Goal: Task Accomplishment & Management: Use online tool/utility

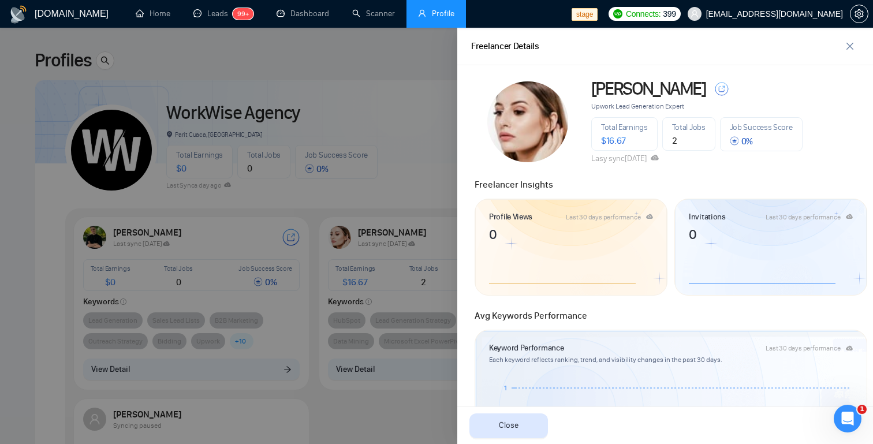
scroll to position [378, 0]
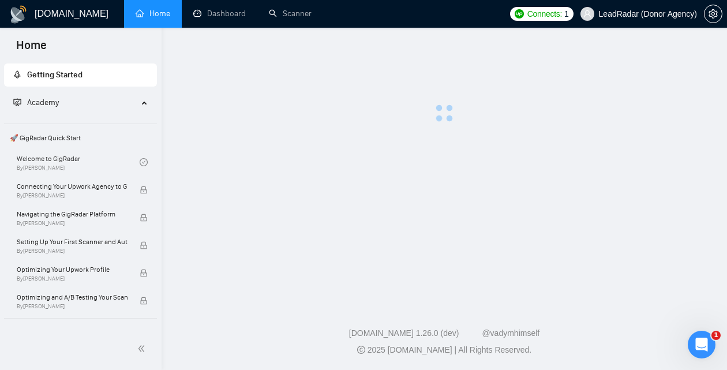
click at [237, 289] on div "[DOMAIN_NAME] Home Dashboard Scanner Connects: 1 LeadRadar (Donor Agency) [DOMA…" at bounding box center [445, 185] width 566 height 370
click at [286, 16] on link "Scanner" at bounding box center [290, 14] width 43 height 10
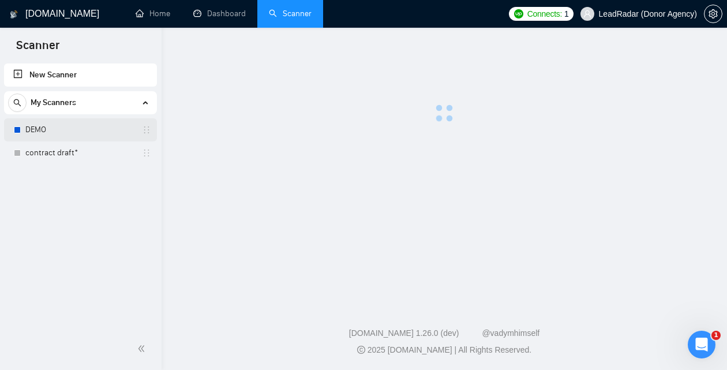
click at [62, 135] on link "DEMO" at bounding box center [80, 129] width 110 height 23
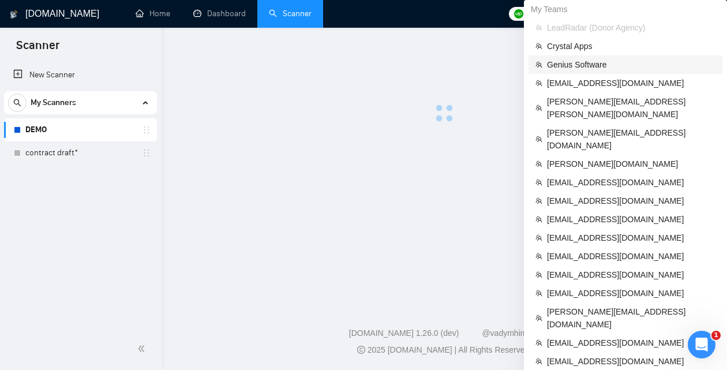
click at [607, 58] on span "Genius Software" at bounding box center [631, 64] width 169 height 13
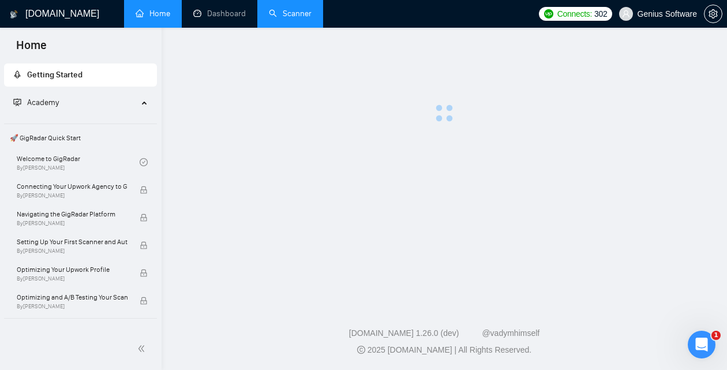
click at [285, 29] on div "GigRadar.io Home Dashboard Scanner Connects: 302 Genius Software GigRadar.io 1.…" at bounding box center [445, 185] width 566 height 370
click at [283, 18] on link "Scanner" at bounding box center [290, 14] width 43 height 10
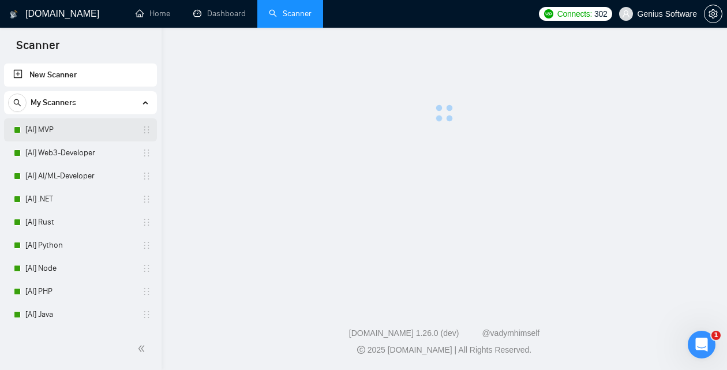
click at [51, 136] on link "[AI] MVP" at bounding box center [80, 129] width 110 height 23
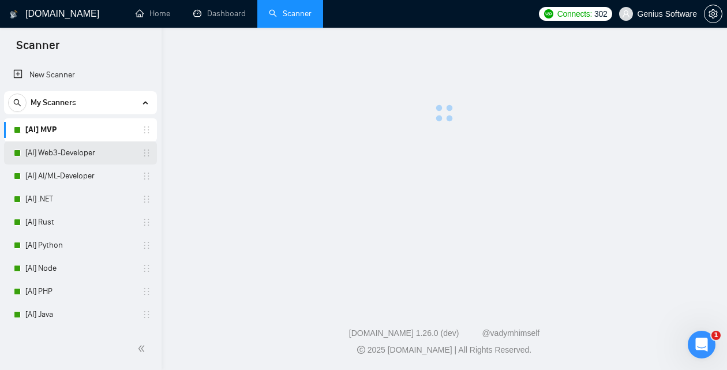
click at [91, 162] on link "[AI] Web3-Developer" at bounding box center [80, 152] width 110 height 23
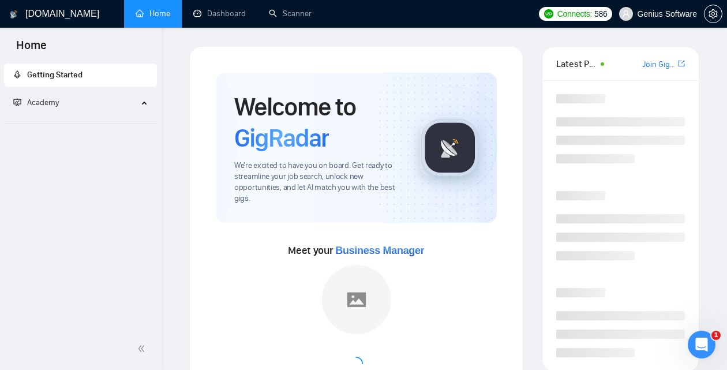
click at [139, 99] on div "Academy" at bounding box center [81, 102] width 154 height 23
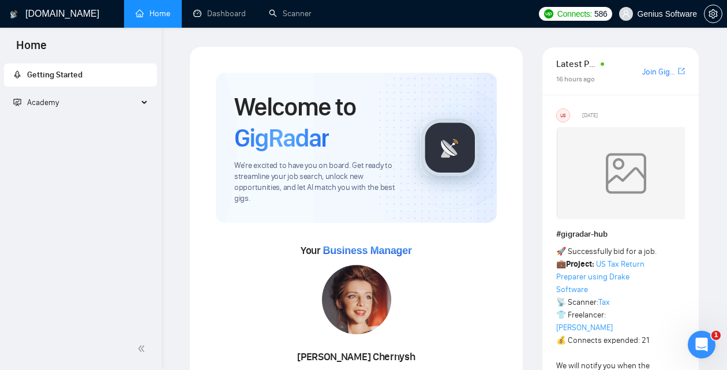
click at [149, 103] on div "Academy" at bounding box center [81, 102] width 154 height 23
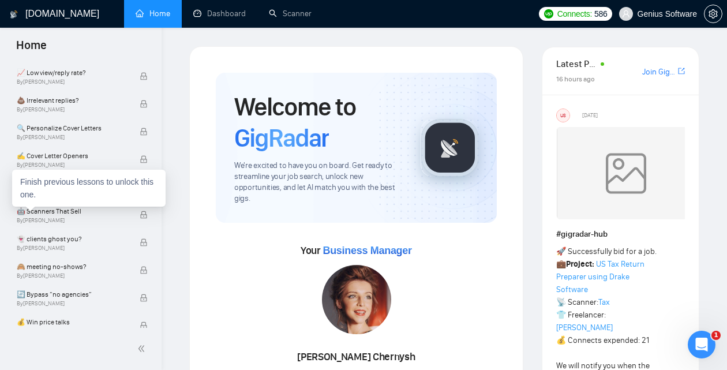
scroll to position [790, 0]
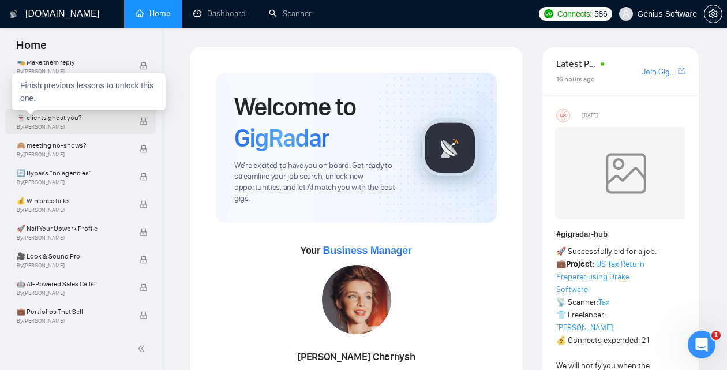
click at [90, 129] on span "By Tamara Levit" at bounding box center [72, 127] width 111 height 7
click at [57, 122] on span "👻 clients ghost you?" at bounding box center [72, 118] width 111 height 12
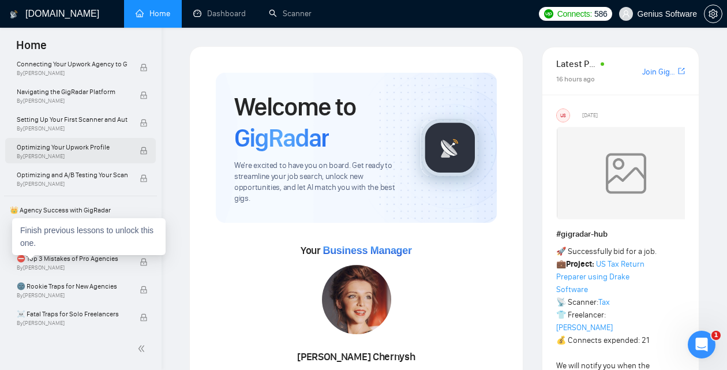
scroll to position [129, 0]
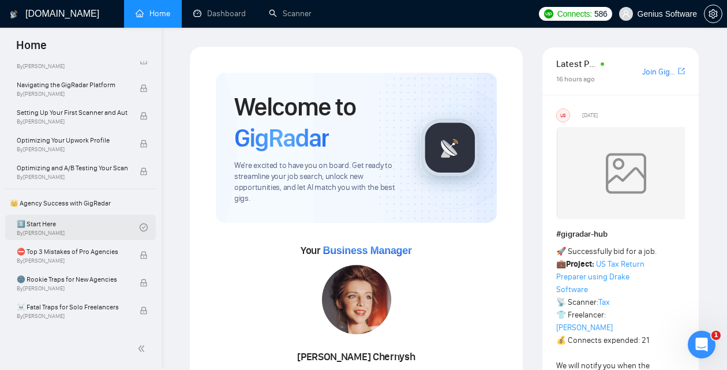
click at [111, 237] on link "1️⃣ Start Here By Vadym Ovcharenko" at bounding box center [78, 227] width 123 height 25
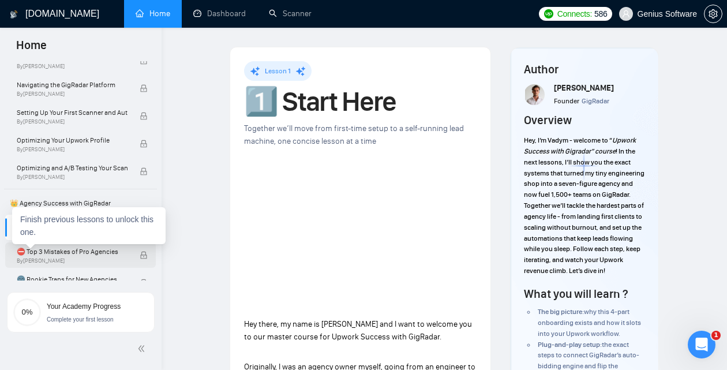
click at [92, 253] on span "⛔ Top 3 Mistakes of Pro Agencies" at bounding box center [72, 252] width 111 height 12
click at [77, 267] on div "⛔ Top 3 Mistakes of Pro Agencies By Vadym Ovcharenko" at bounding box center [78, 254] width 123 height 25
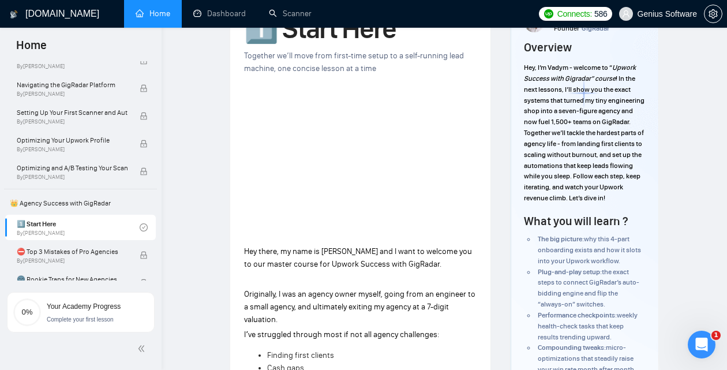
scroll to position [87, 0]
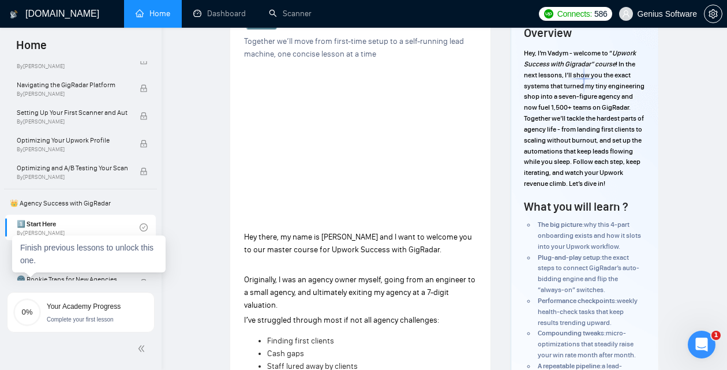
click at [96, 257] on div "Finish previous lessons to unlock this one." at bounding box center [89, 254] width 154 height 37
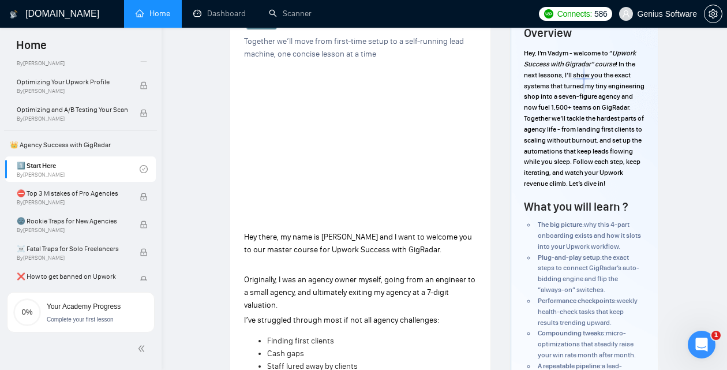
scroll to position [189, 0]
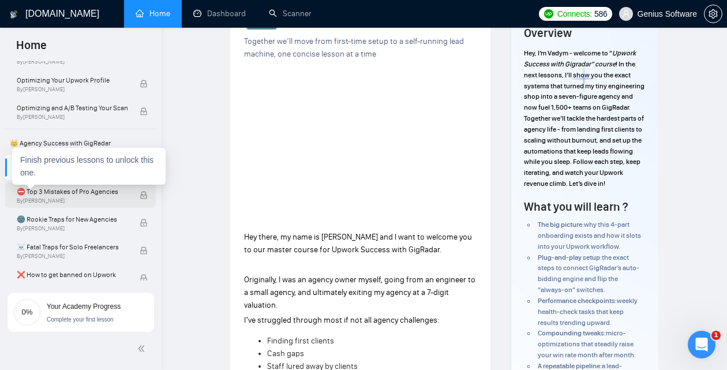
click at [107, 201] on span "By Vadym Ovcharenko" at bounding box center [72, 200] width 111 height 7
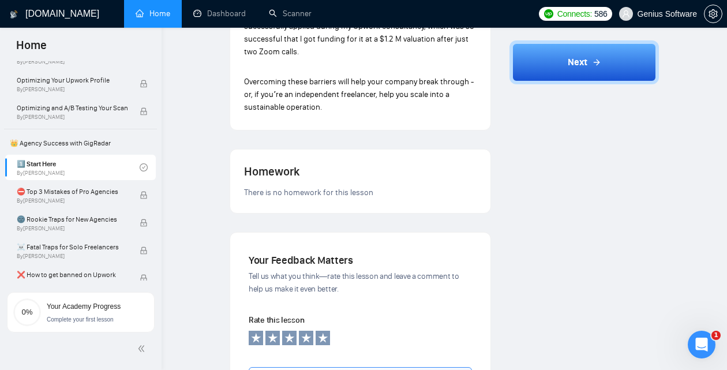
scroll to position [1096, 0]
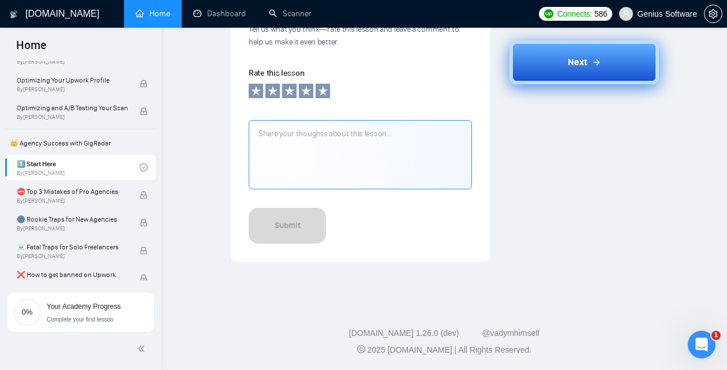
click at [581, 63] on span "Next" at bounding box center [578, 62] width 20 height 14
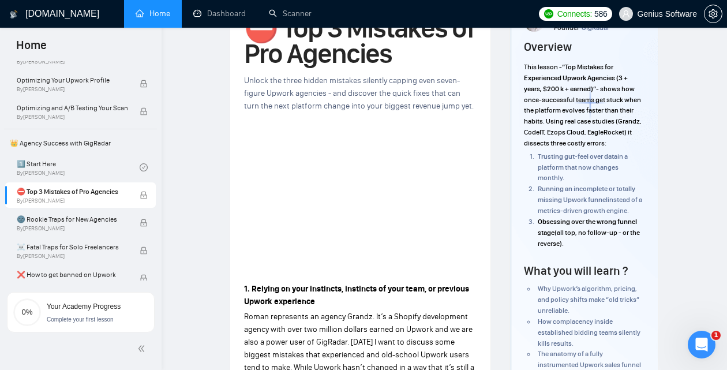
scroll to position [103, 0]
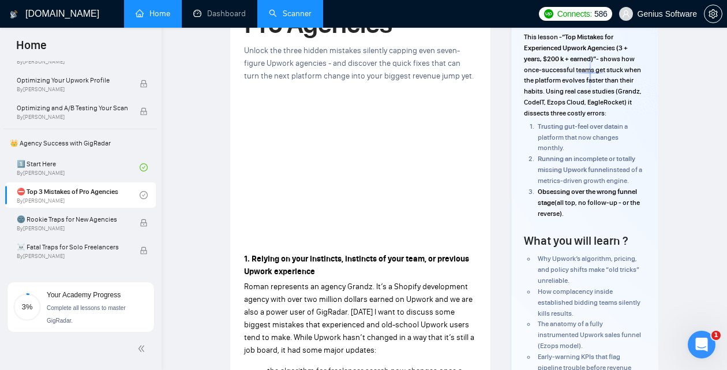
click at [299, 18] on link "Scanner" at bounding box center [290, 14] width 43 height 10
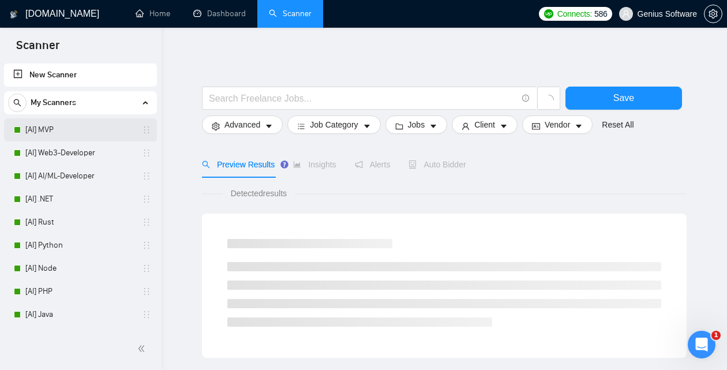
click at [98, 128] on link "[AI] MVP" at bounding box center [80, 129] width 110 height 23
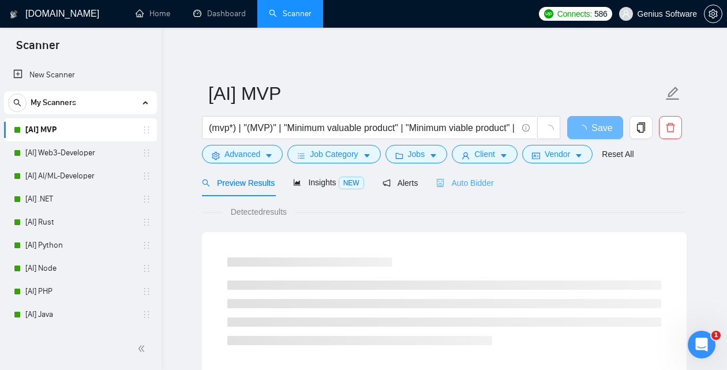
click at [455, 189] on div "Auto Bidder" at bounding box center [464, 182] width 57 height 27
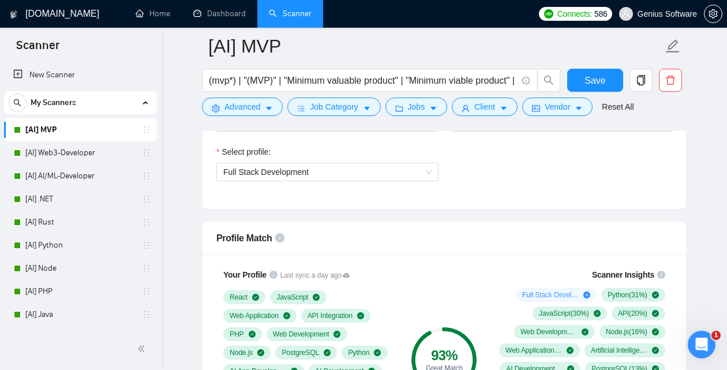
scroll to position [661, 0]
drag, startPoint x: 216, startPoint y: 244, endPoint x: 273, endPoint y: 240, distance: 57.3
click at [273, 240] on div "Profile Match" at bounding box center [445, 238] width 484 height 33
copy span "Profile Match"
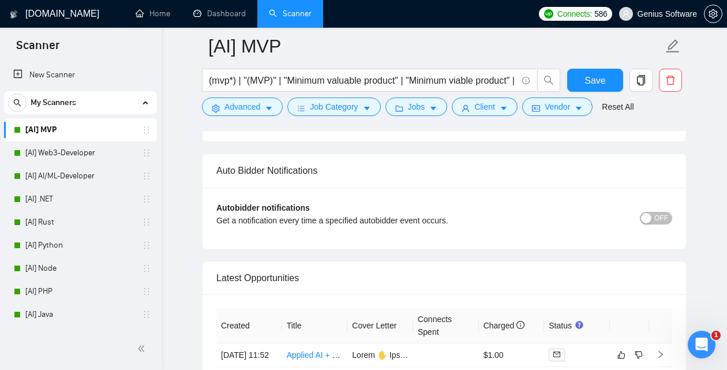
scroll to position [3215, 0]
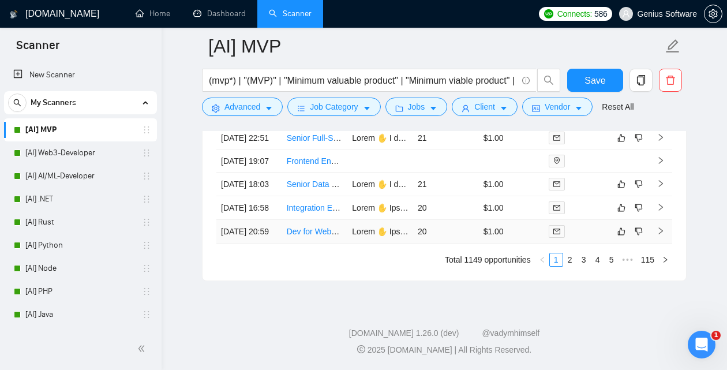
click at [393, 220] on td at bounding box center [381, 232] width 66 height 24
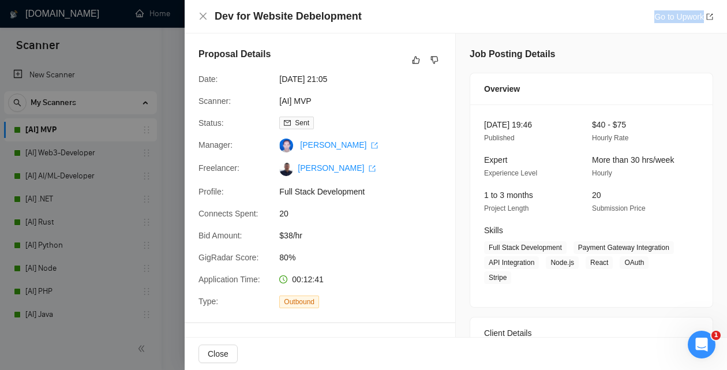
drag, startPoint x: 632, startPoint y: 20, endPoint x: 701, endPoint y: 22, distance: 69.3
click at [701, 22] on div "Dev for Website Debelopment Go to Upwork" at bounding box center [464, 16] width 499 height 14
copy link "Go to Upwork"
